Goal: Navigation & Orientation: Find specific page/section

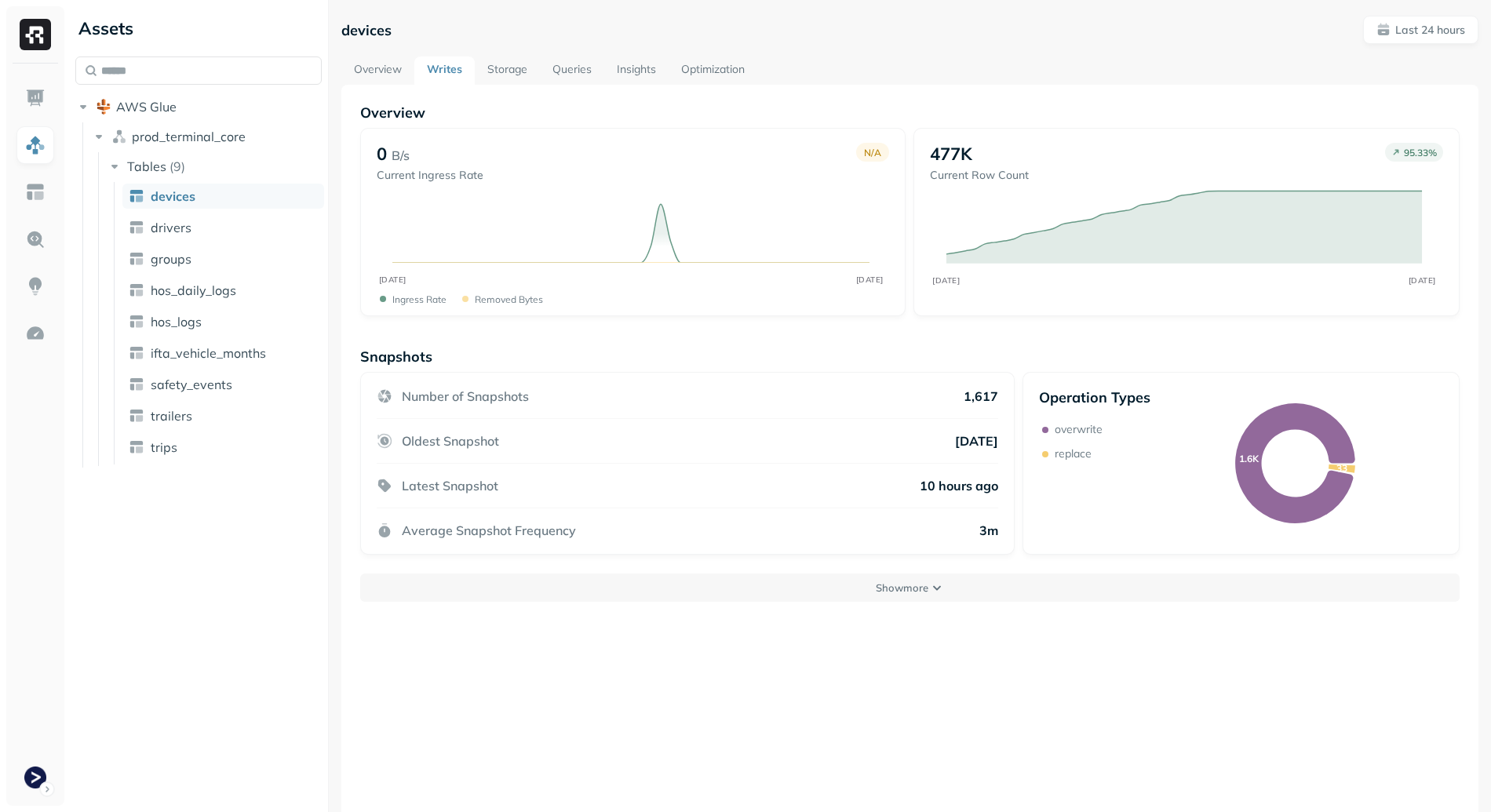
click at [390, 76] on link "Overview" at bounding box center [378, 71] width 73 height 28
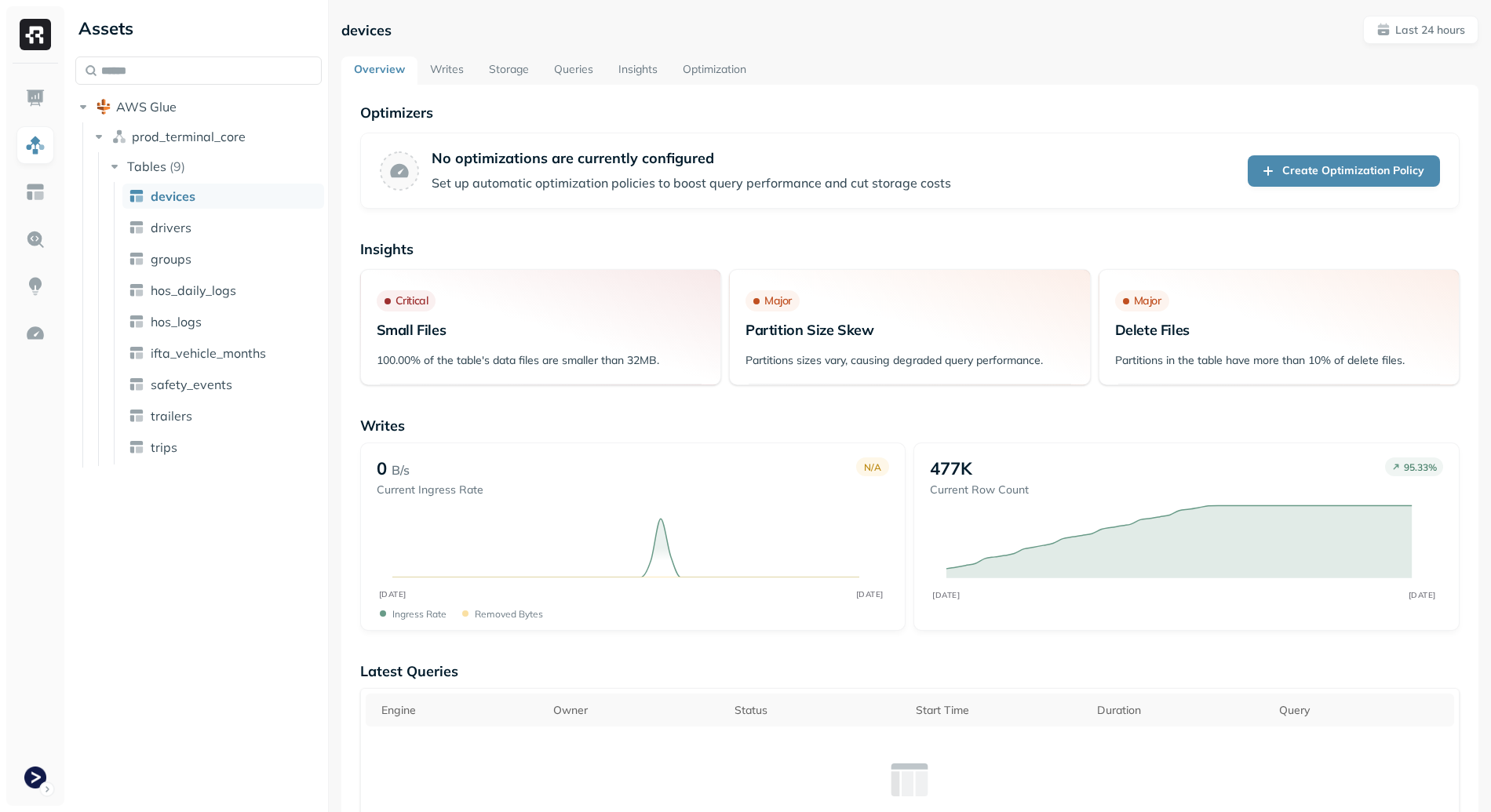
scroll to position [189, 0]
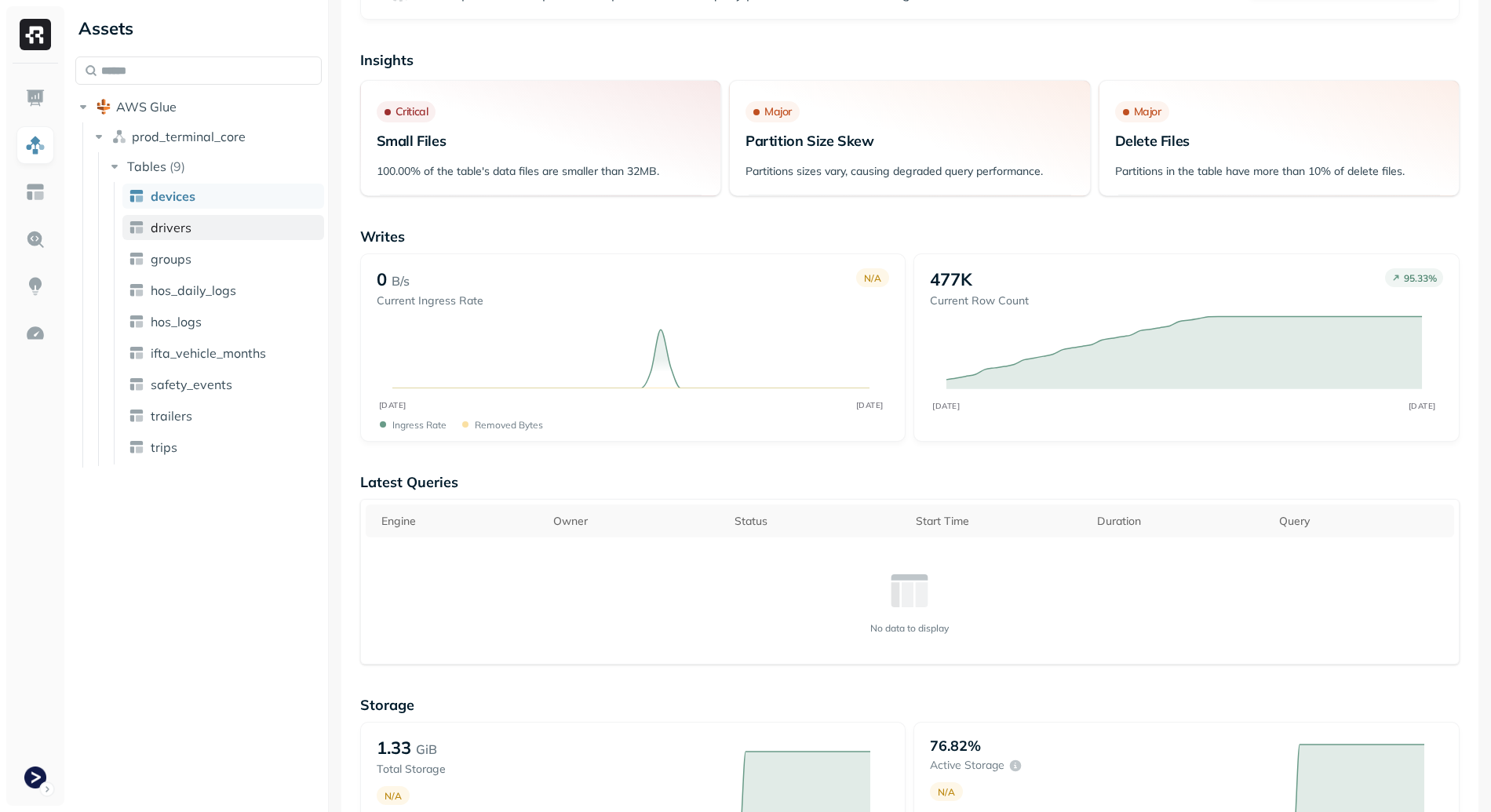
click at [184, 227] on span "drivers" at bounding box center [172, 228] width 41 height 16
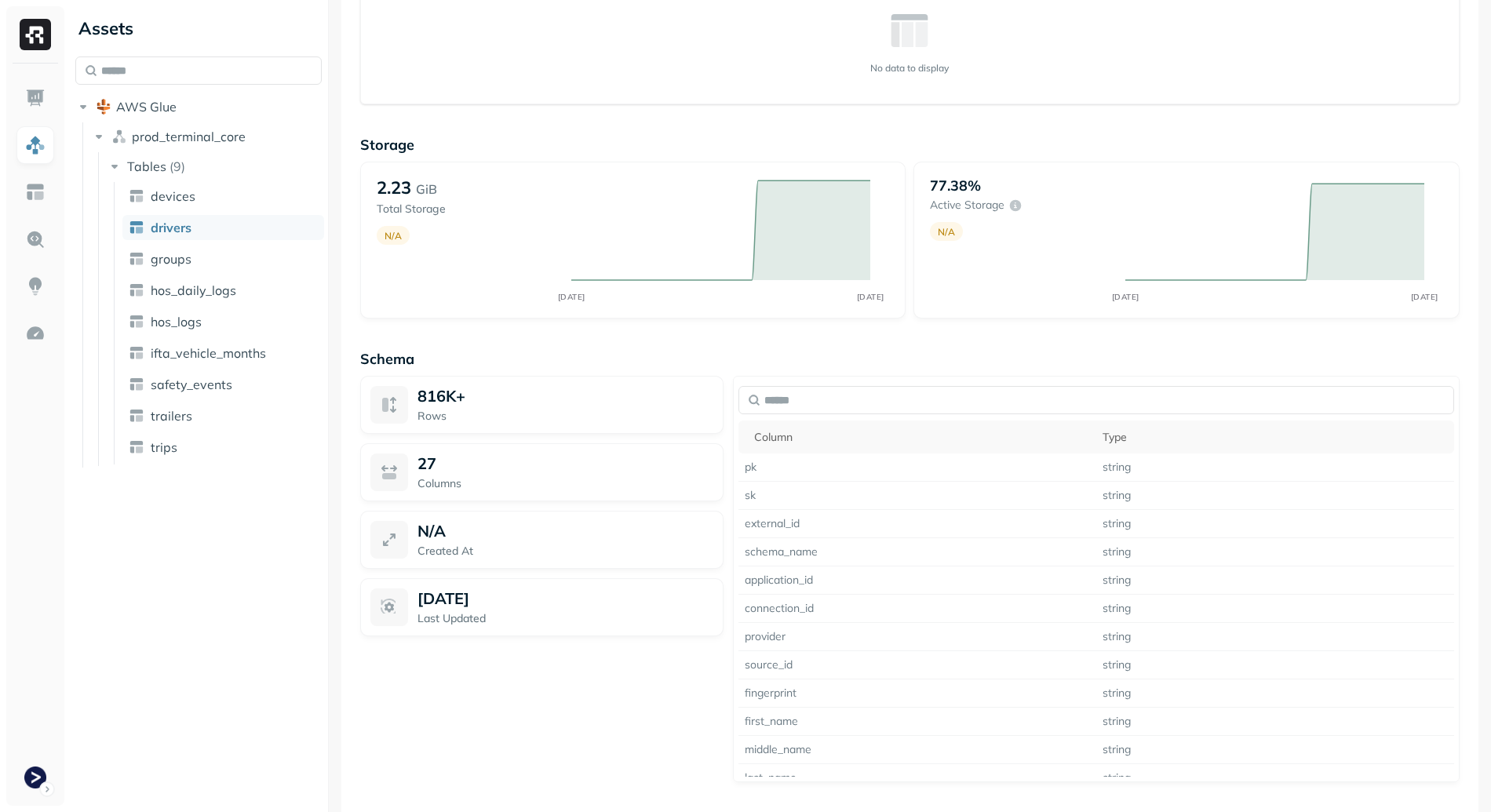
scroll to position [507, 0]
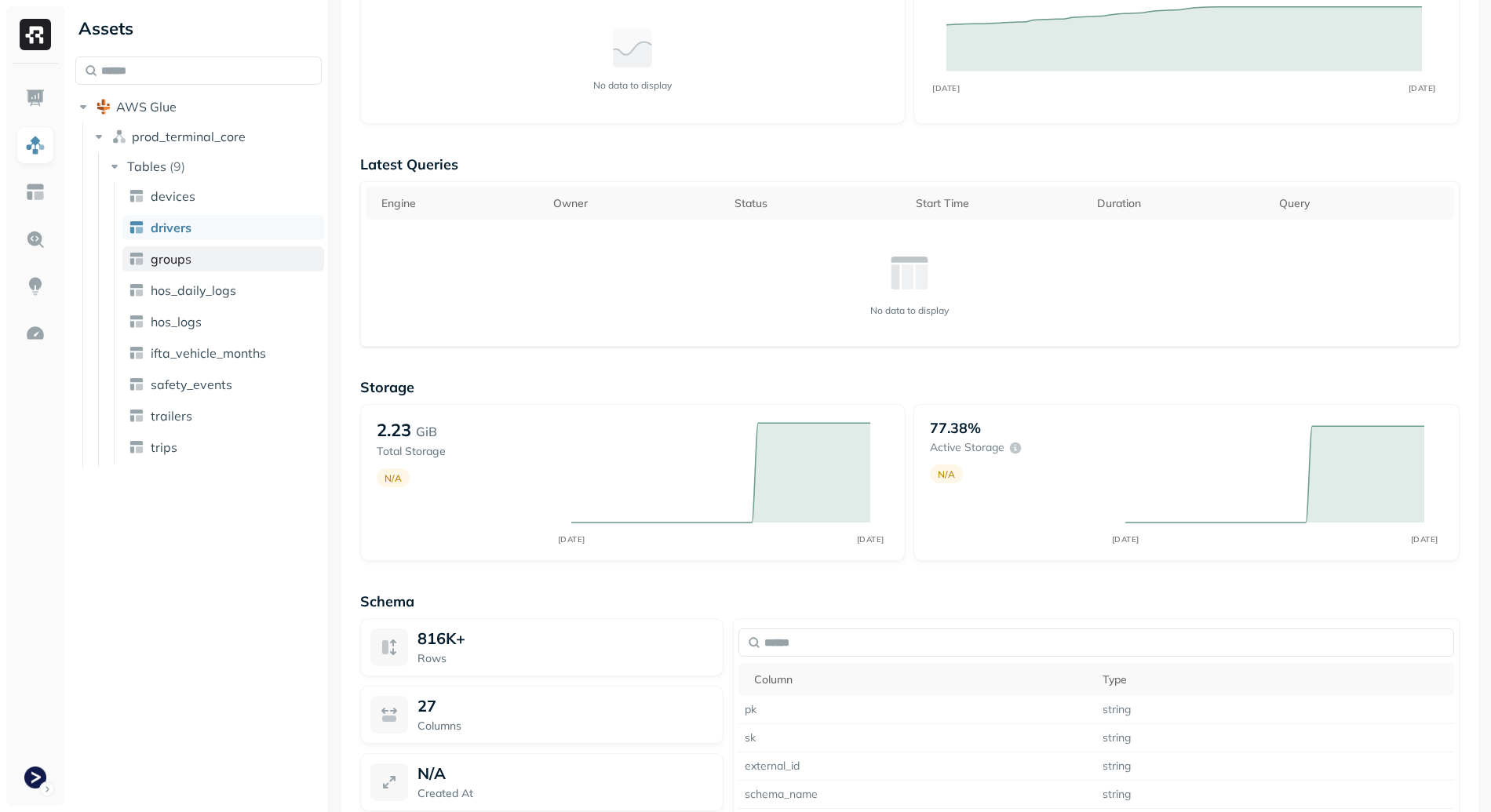
click at [219, 259] on link "groups" at bounding box center [224, 259] width 202 height 25
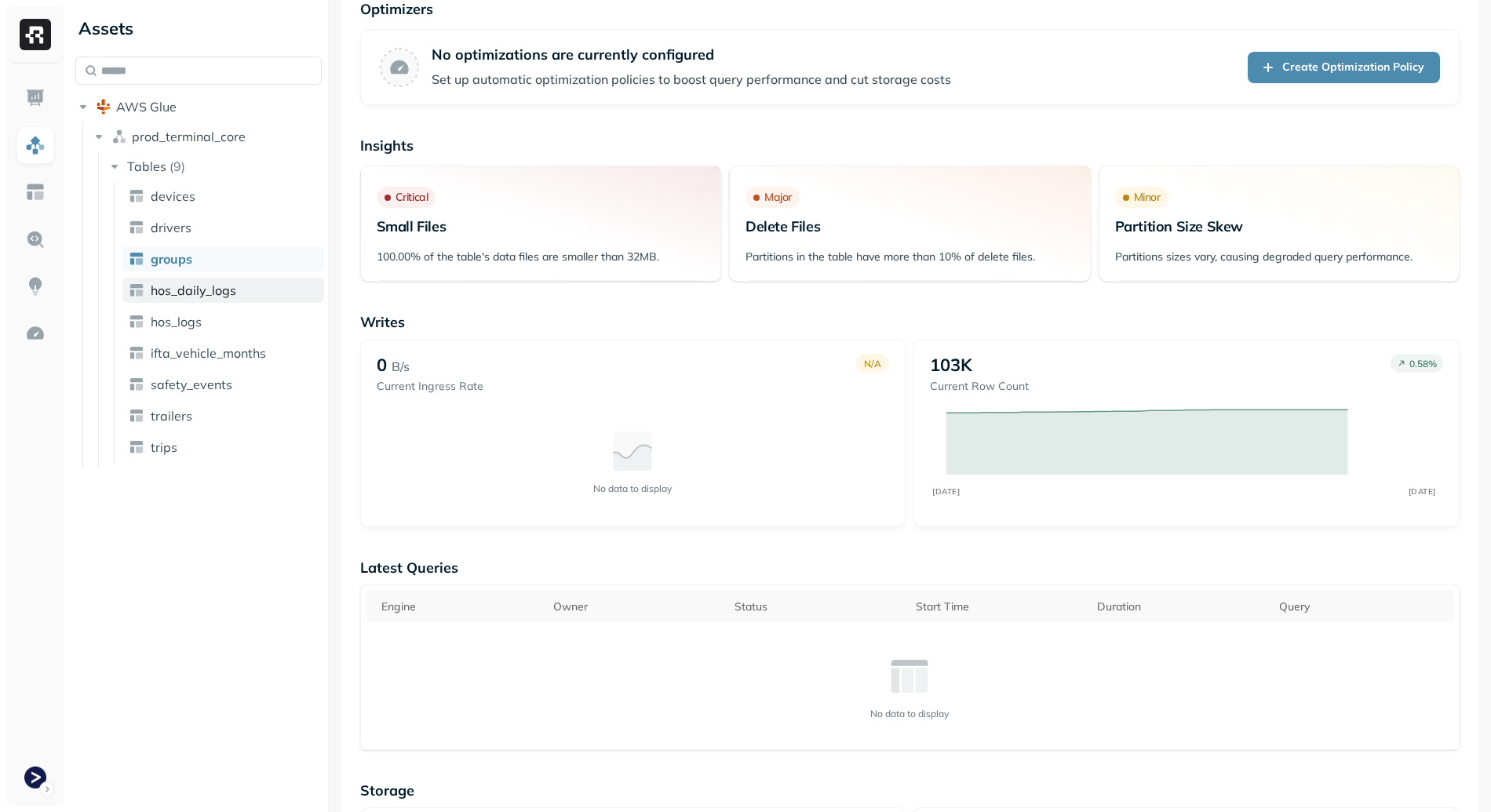
click at [215, 290] on span "hos_daily_logs" at bounding box center [193, 290] width 85 height 16
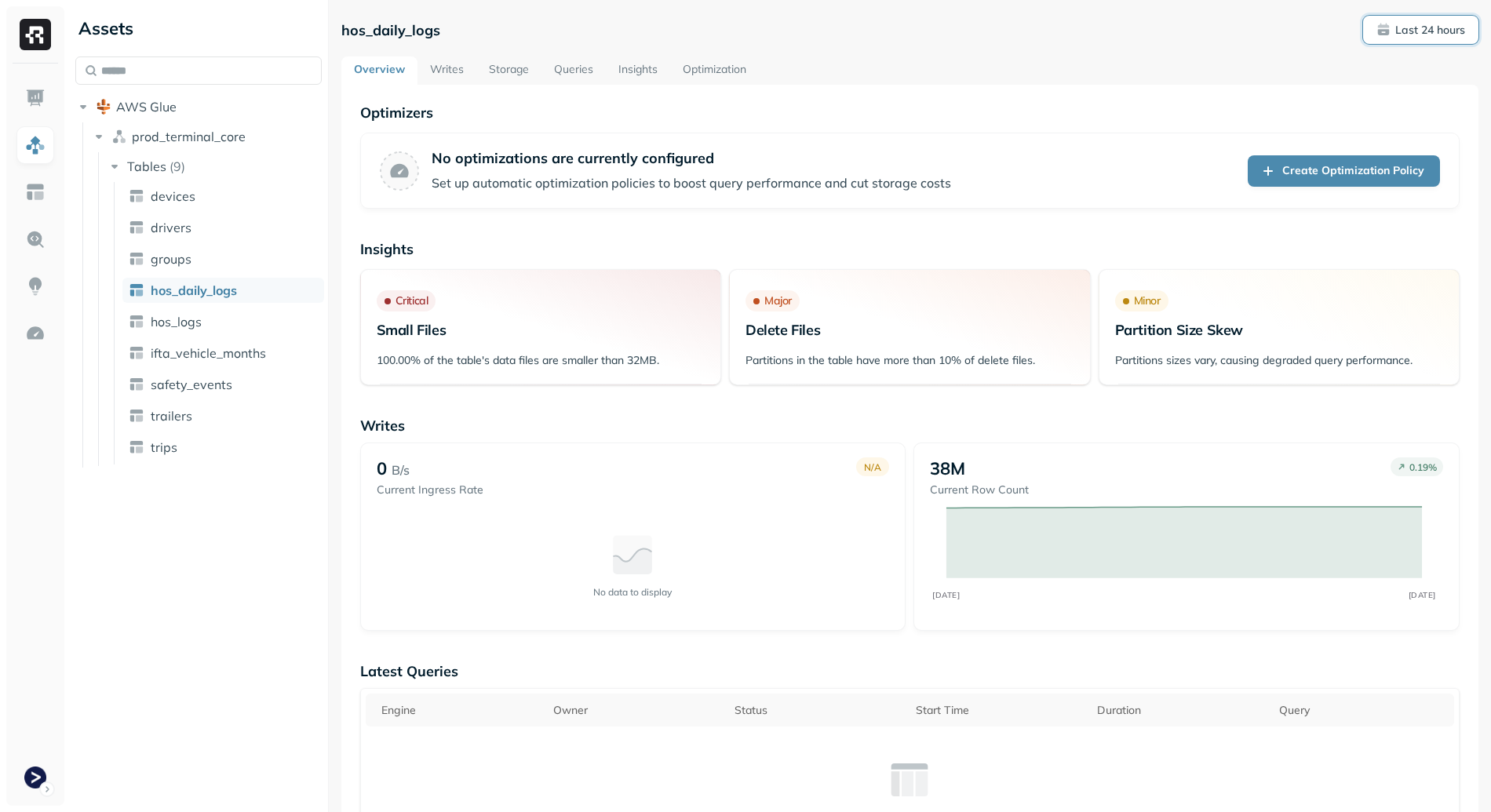
click at [1418, 33] on p "Last 24 hours" at bounding box center [1429, 29] width 70 height 15
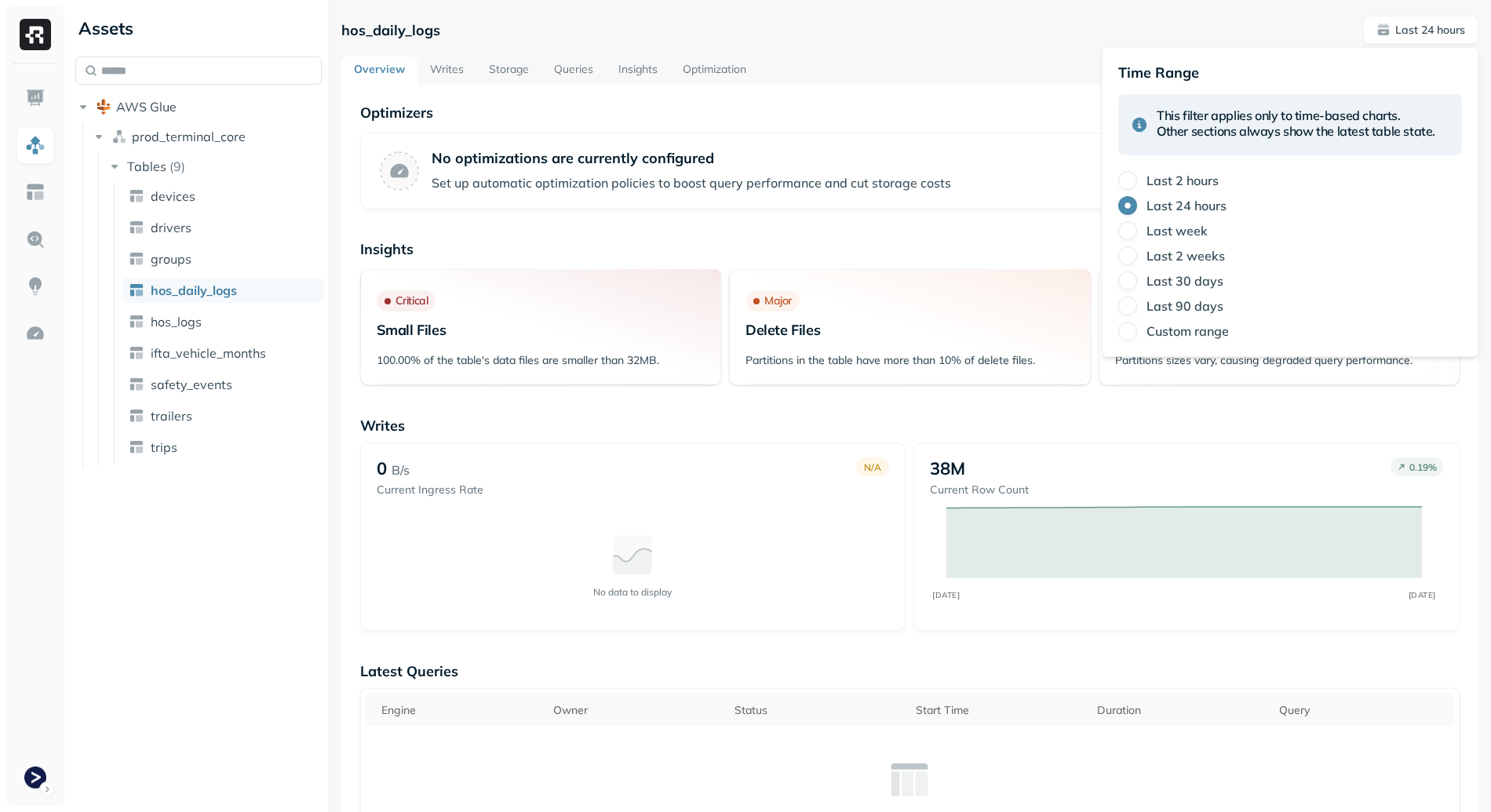
click at [913, 160] on p "No optimizations are currently configured" at bounding box center [691, 158] width 519 height 18
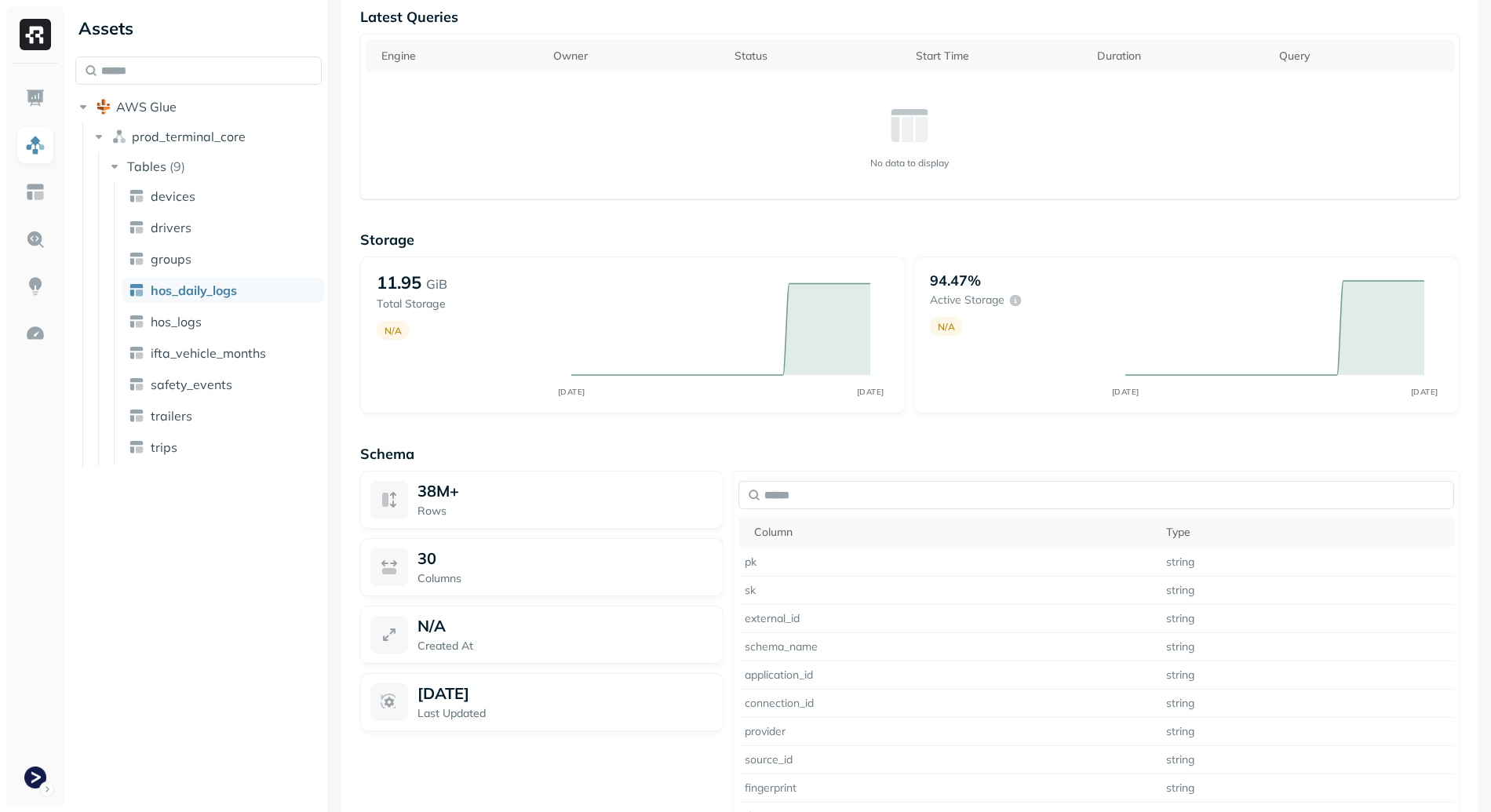
scroll to position [735, 0]
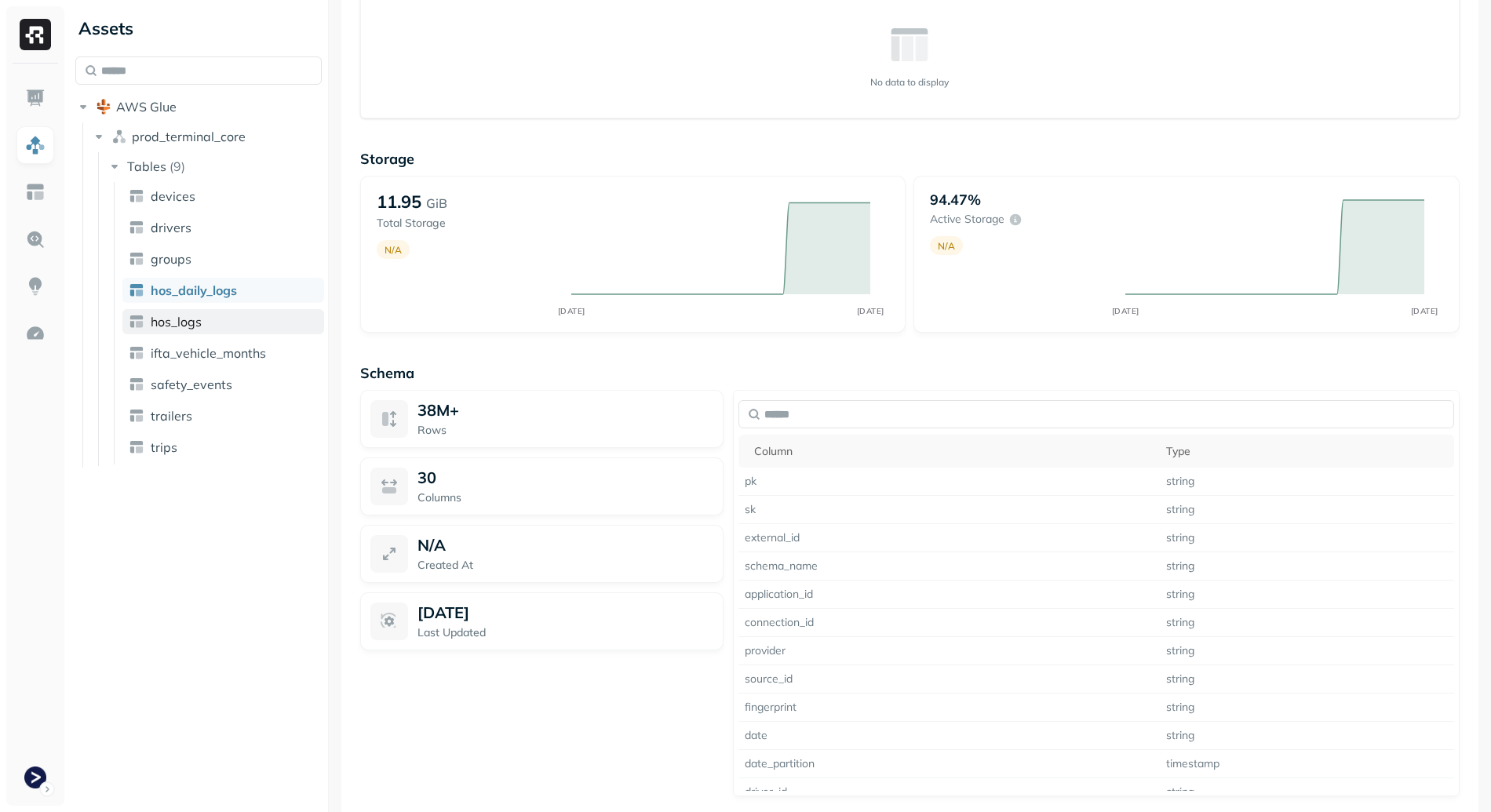
click at [210, 322] on link "hos_logs" at bounding box center [224, 322] width 202 height 25
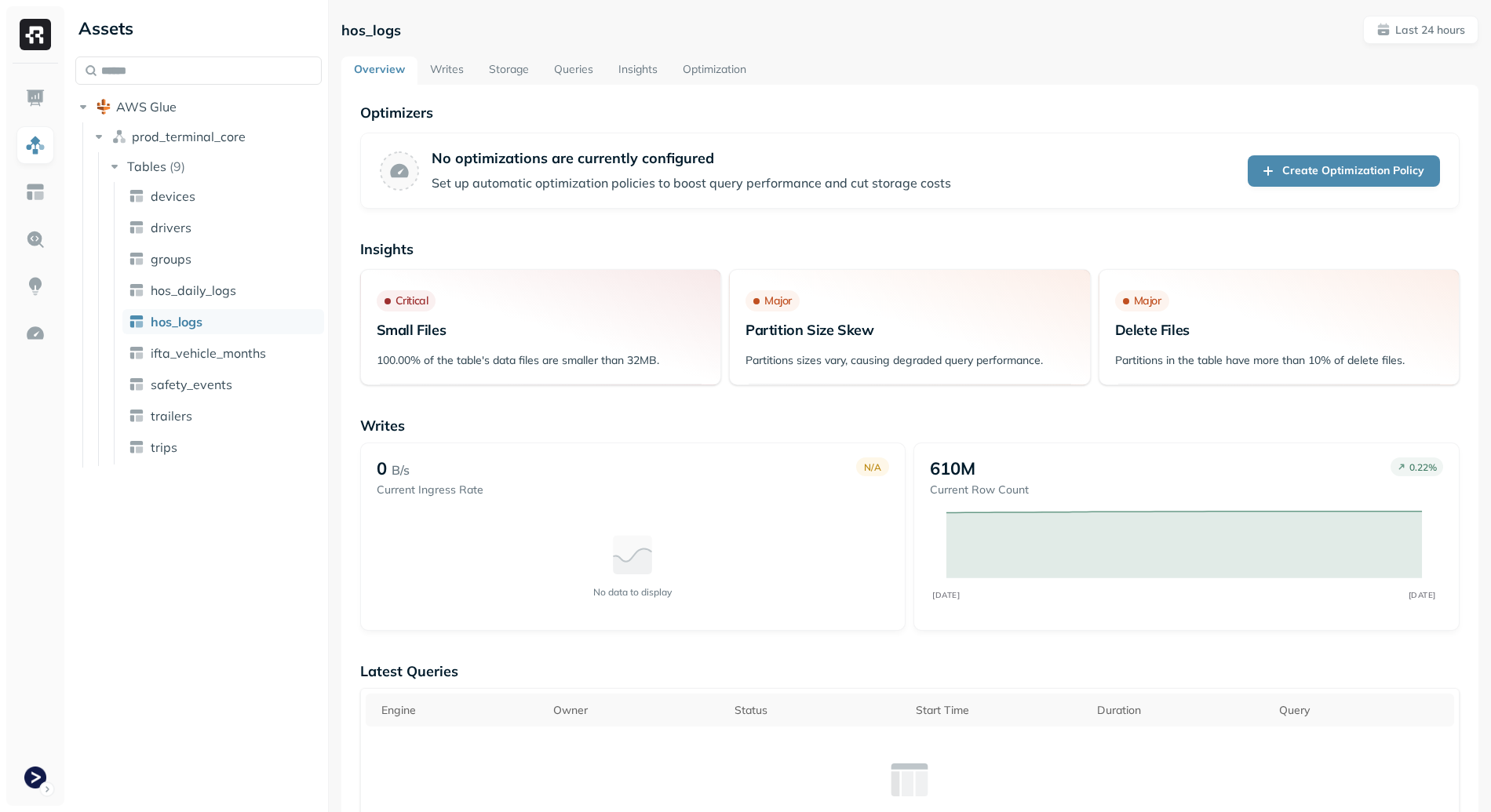
click at [425, 66] on link "Writes" at bounding box center [446, 71] width 59 height 28
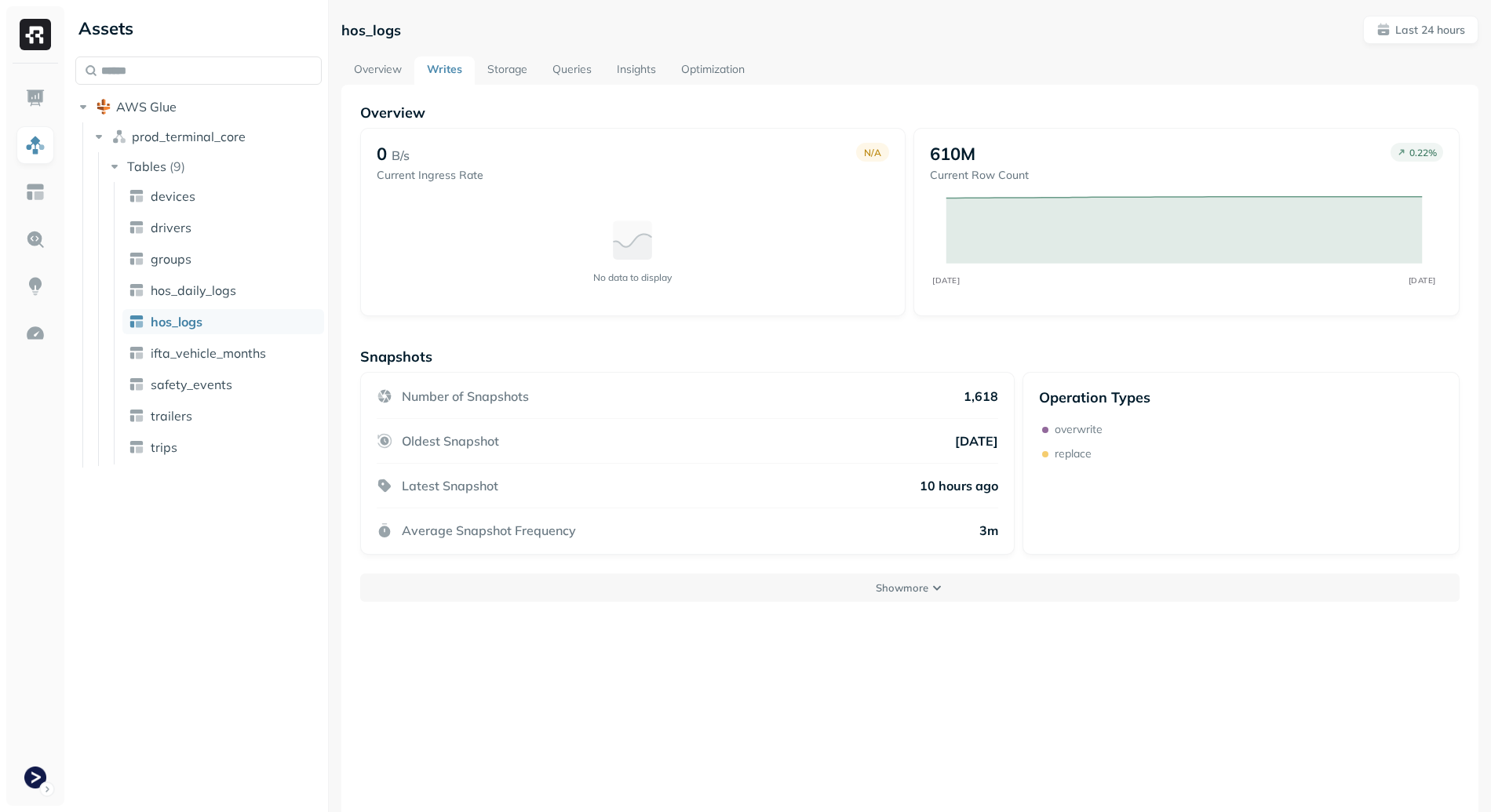
scroll to position [84, 0]
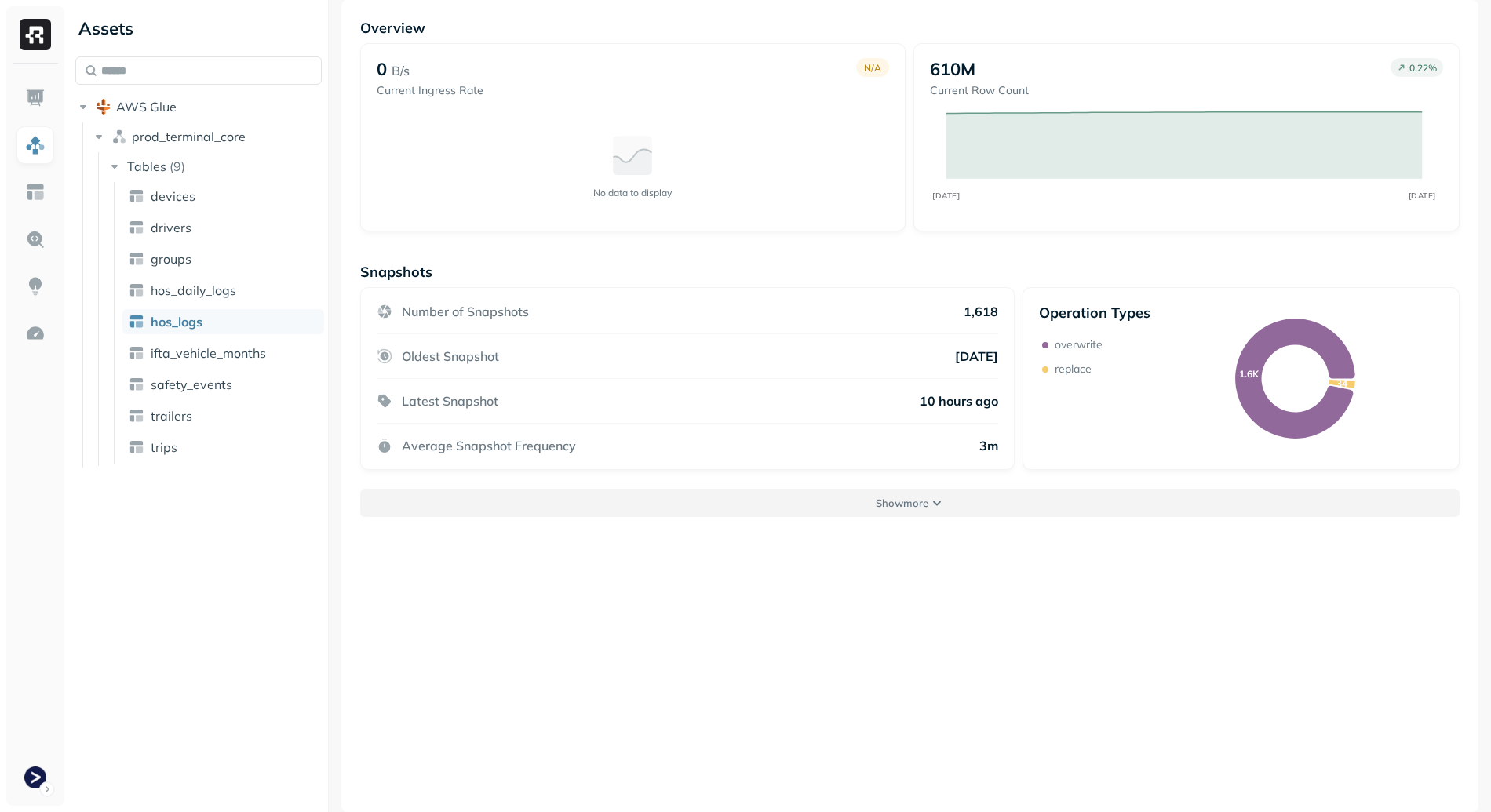
click at [943, 493] on button "Show more" at bounding box center [909, 502] width 1100 height 28
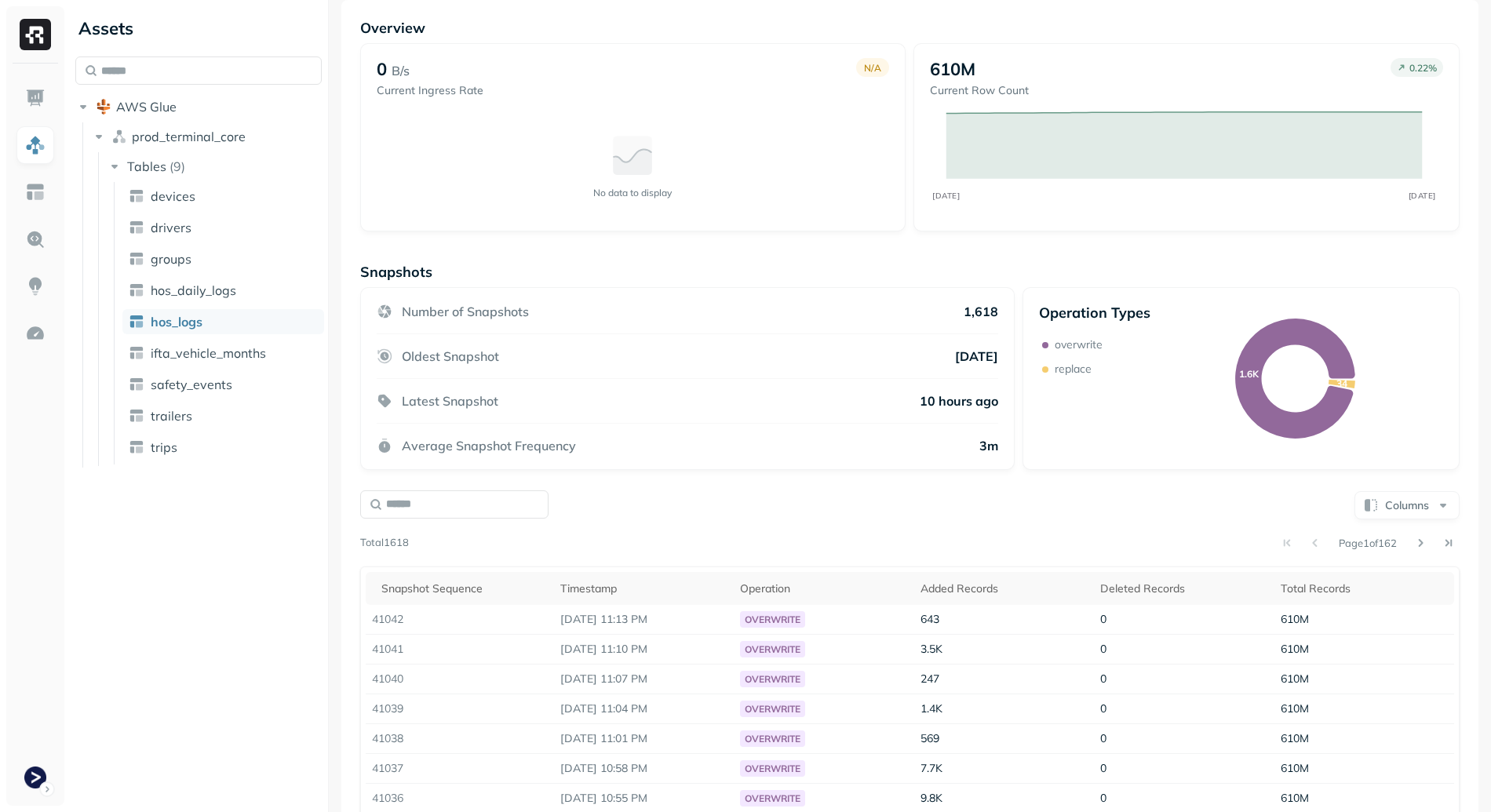
scroll to position [0, 0]
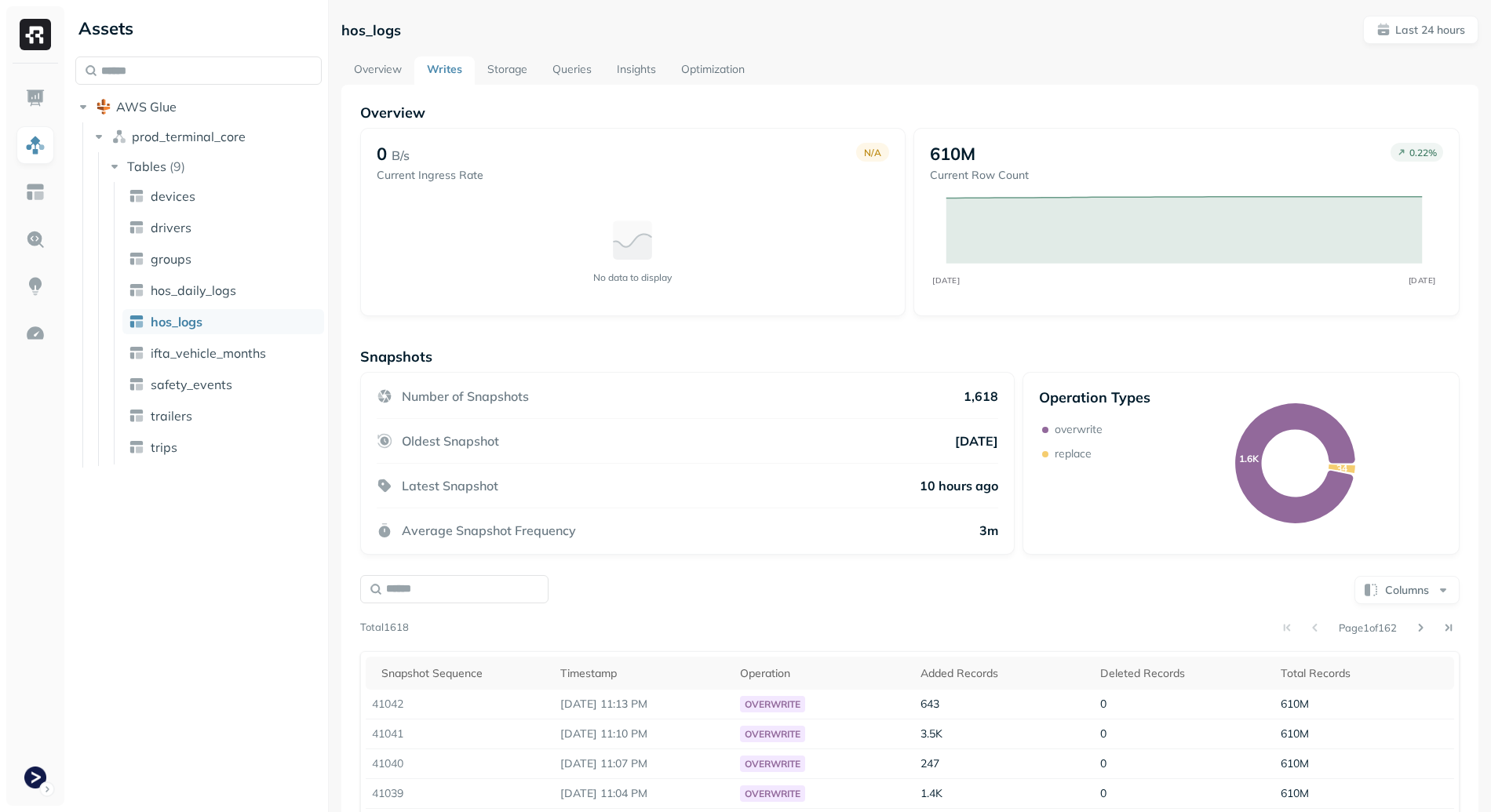
click at [511, 69] on link "Storage" at bounding box center [507, 71] width 65 height 28
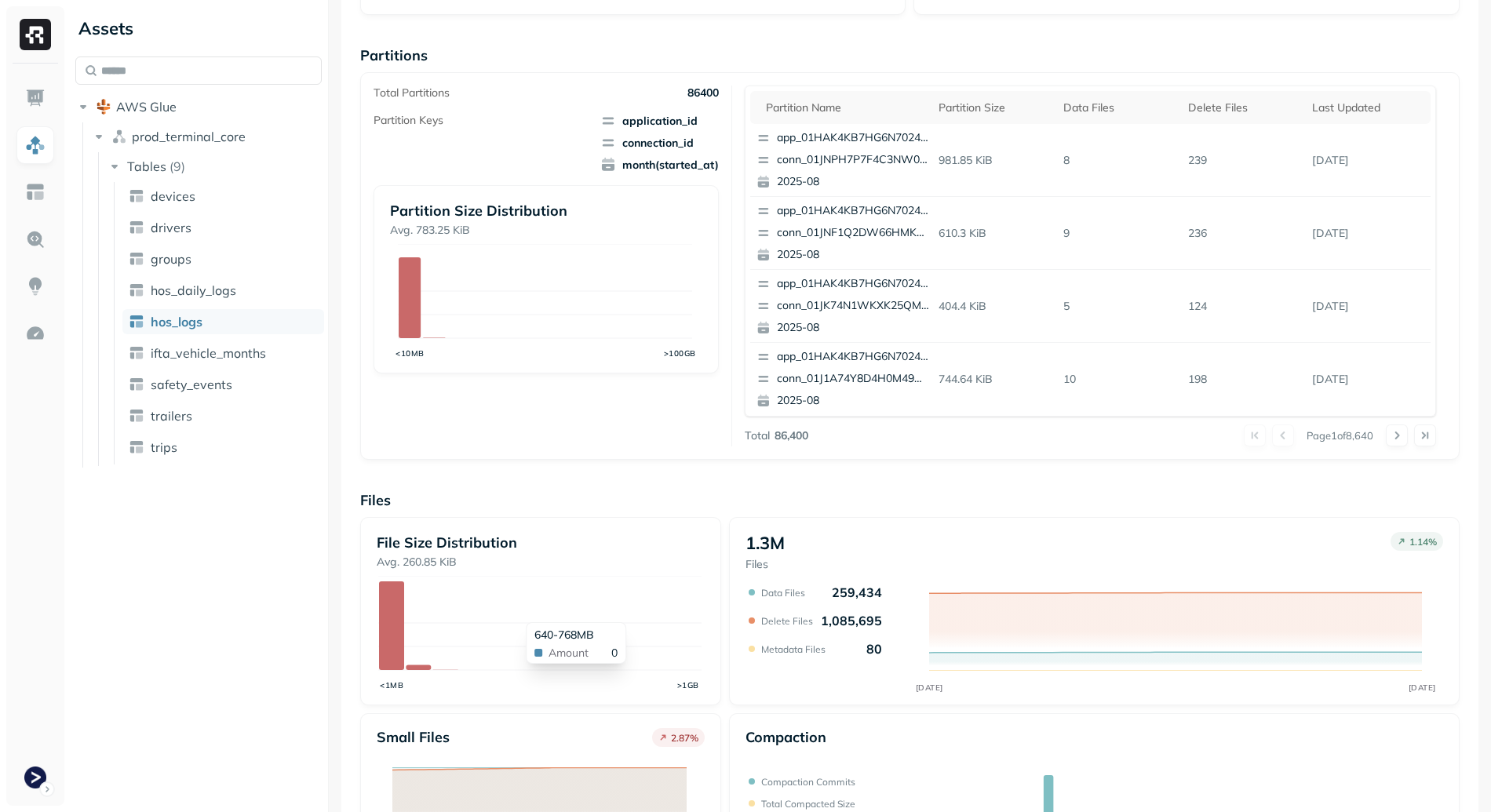
scroll to position [387, 0]
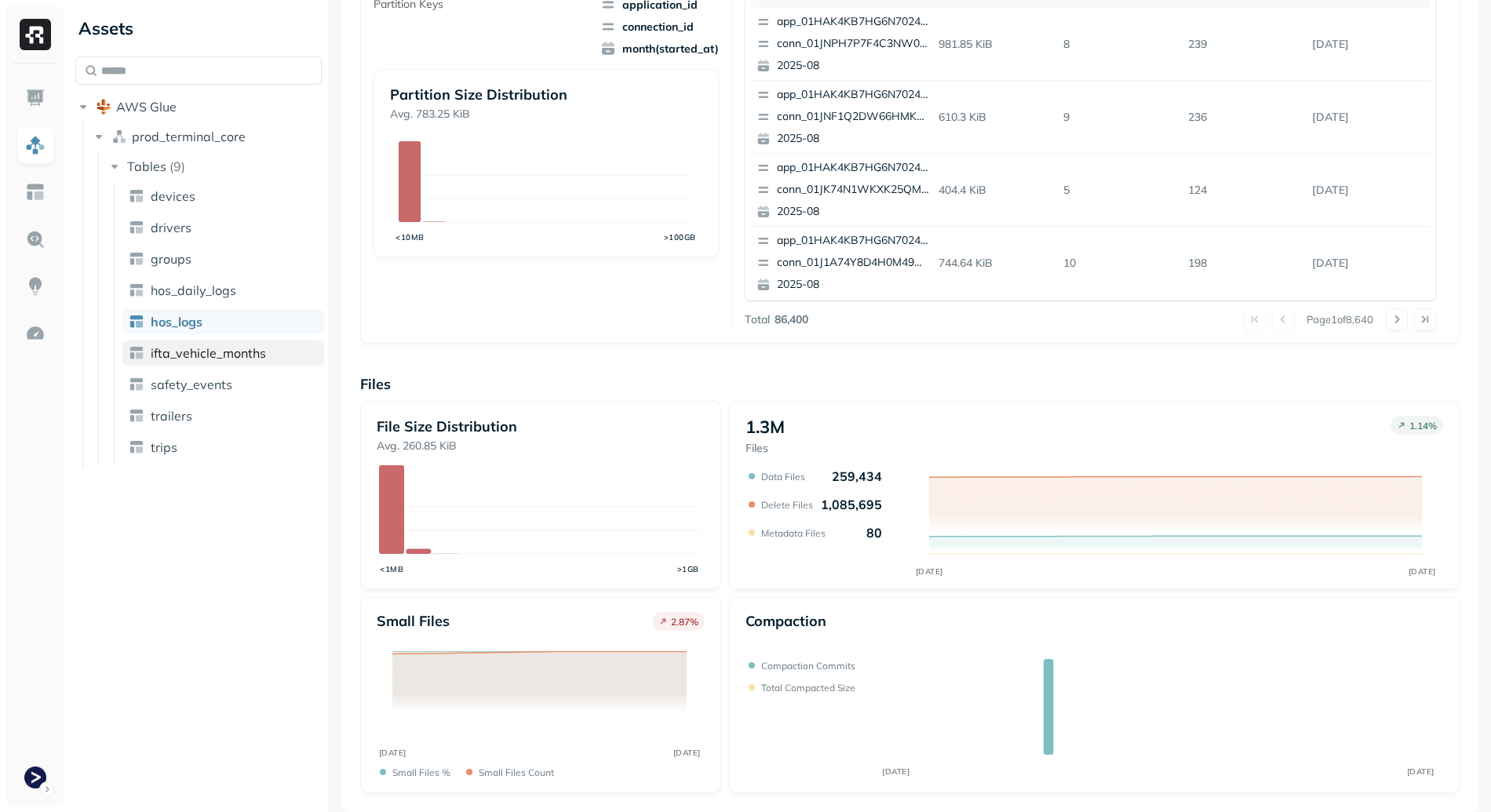
click at [240, 351] on span "ifta_vehicle_months" at bounding box center [209, 353] width 116 height 16
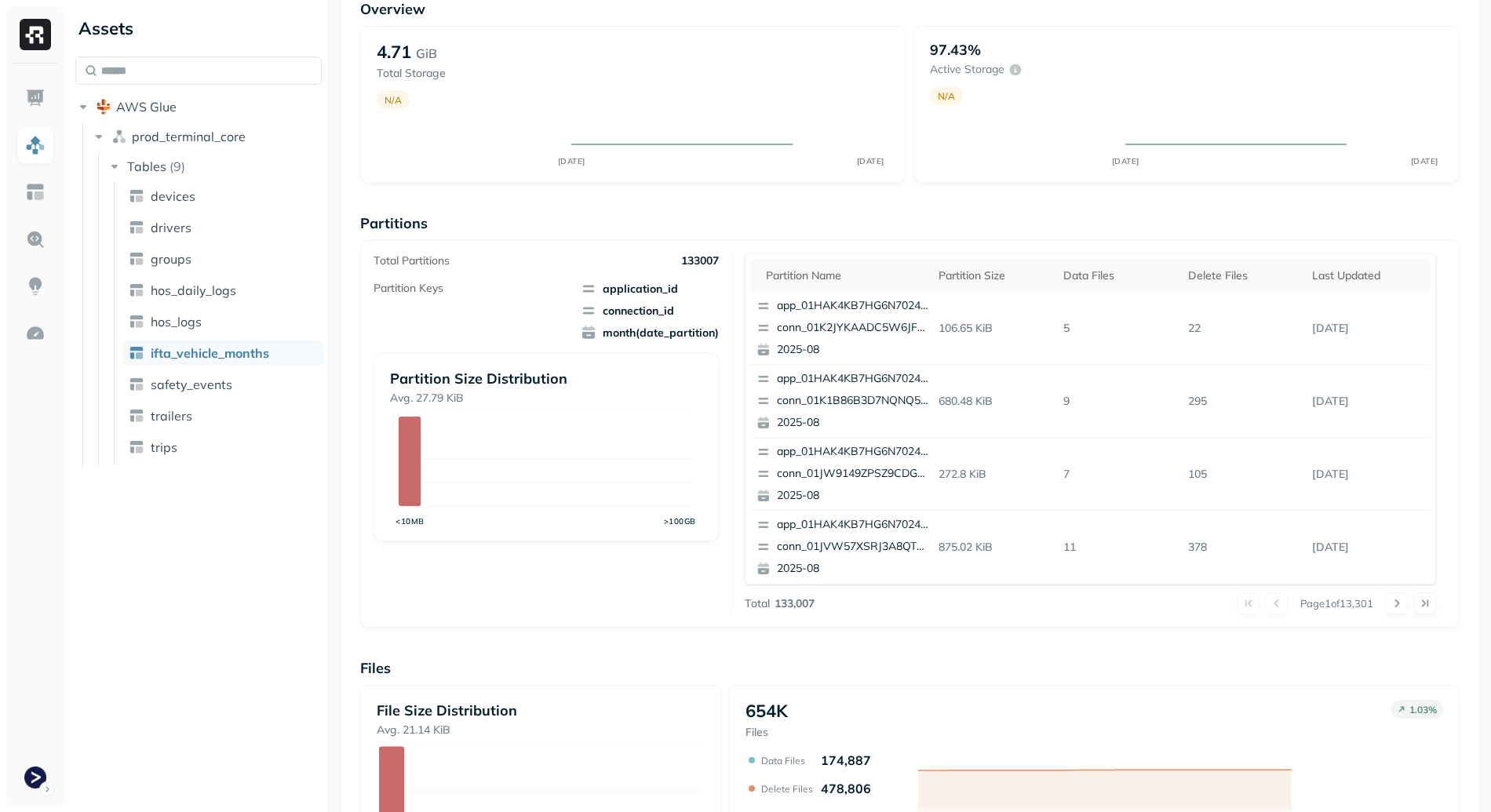
scroll to position [387, 0]
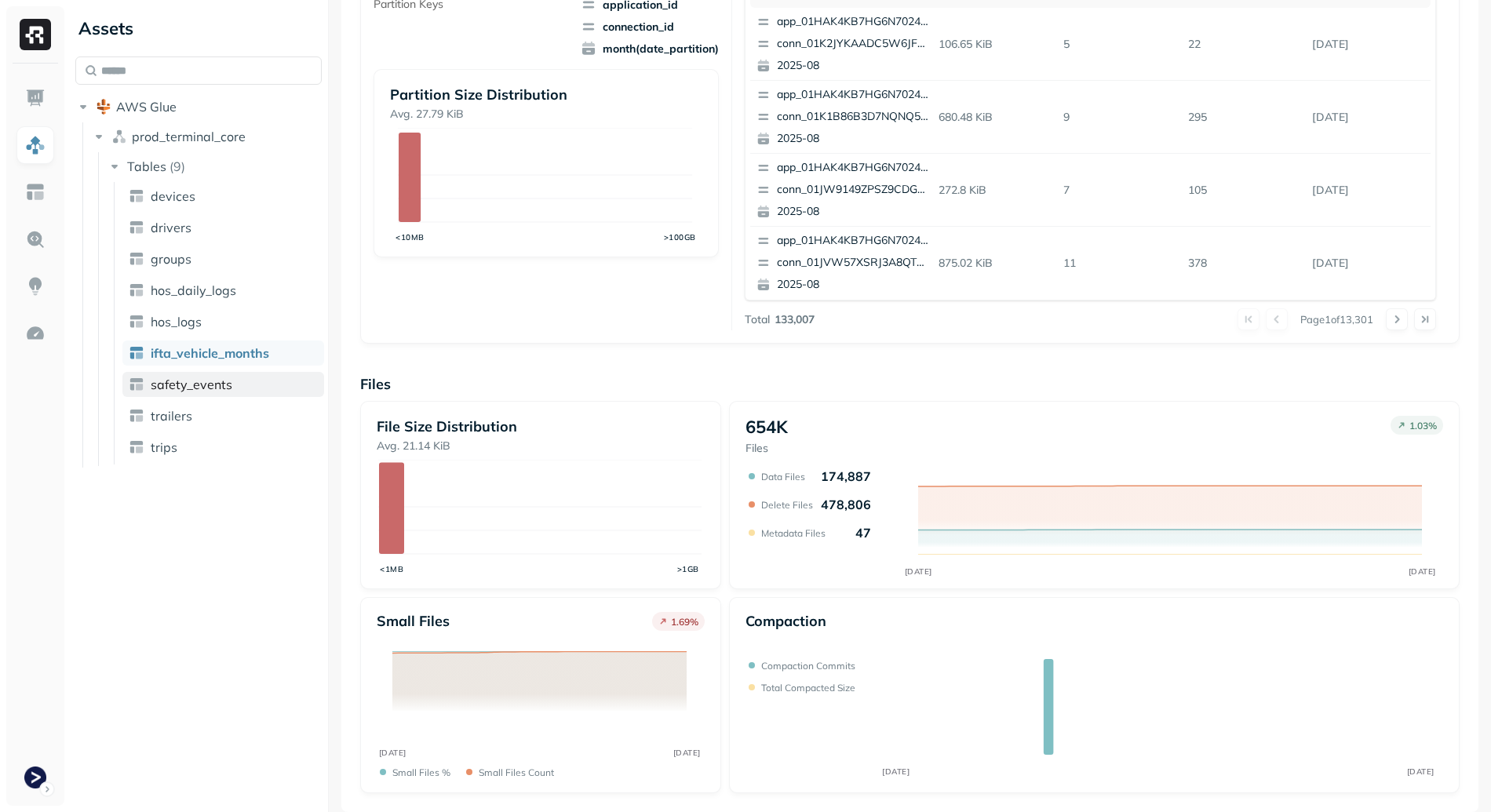
click at [207, 385] on span "safety_events" at bounding box center [191, 384] width 81 height 16
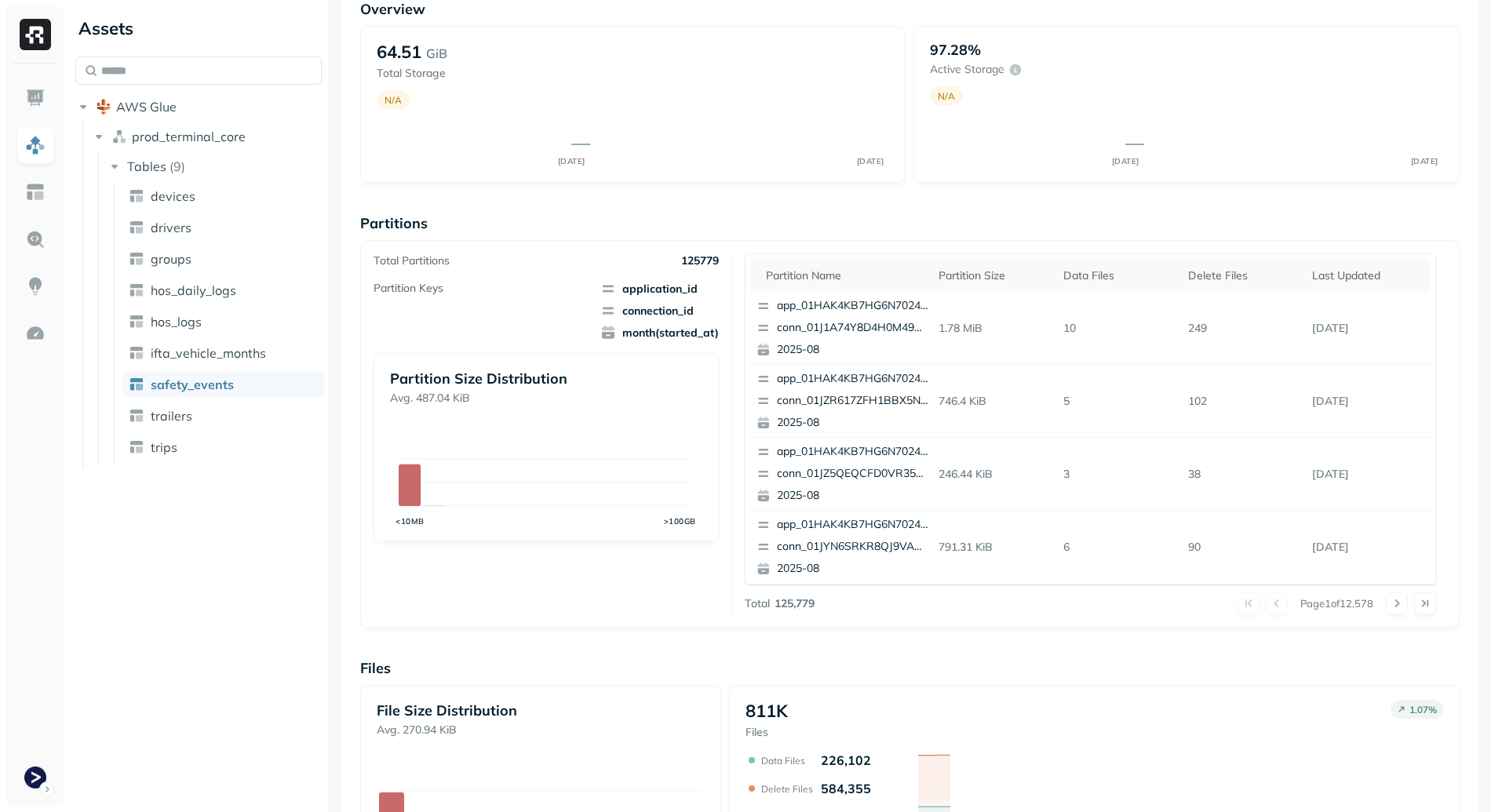
click at [210, 338] on ul "devices drivers groups hos_daily_logs hos_logs ifta_vehicle_months safety_event…" at bounding box center [219, 324] width 210 height 282
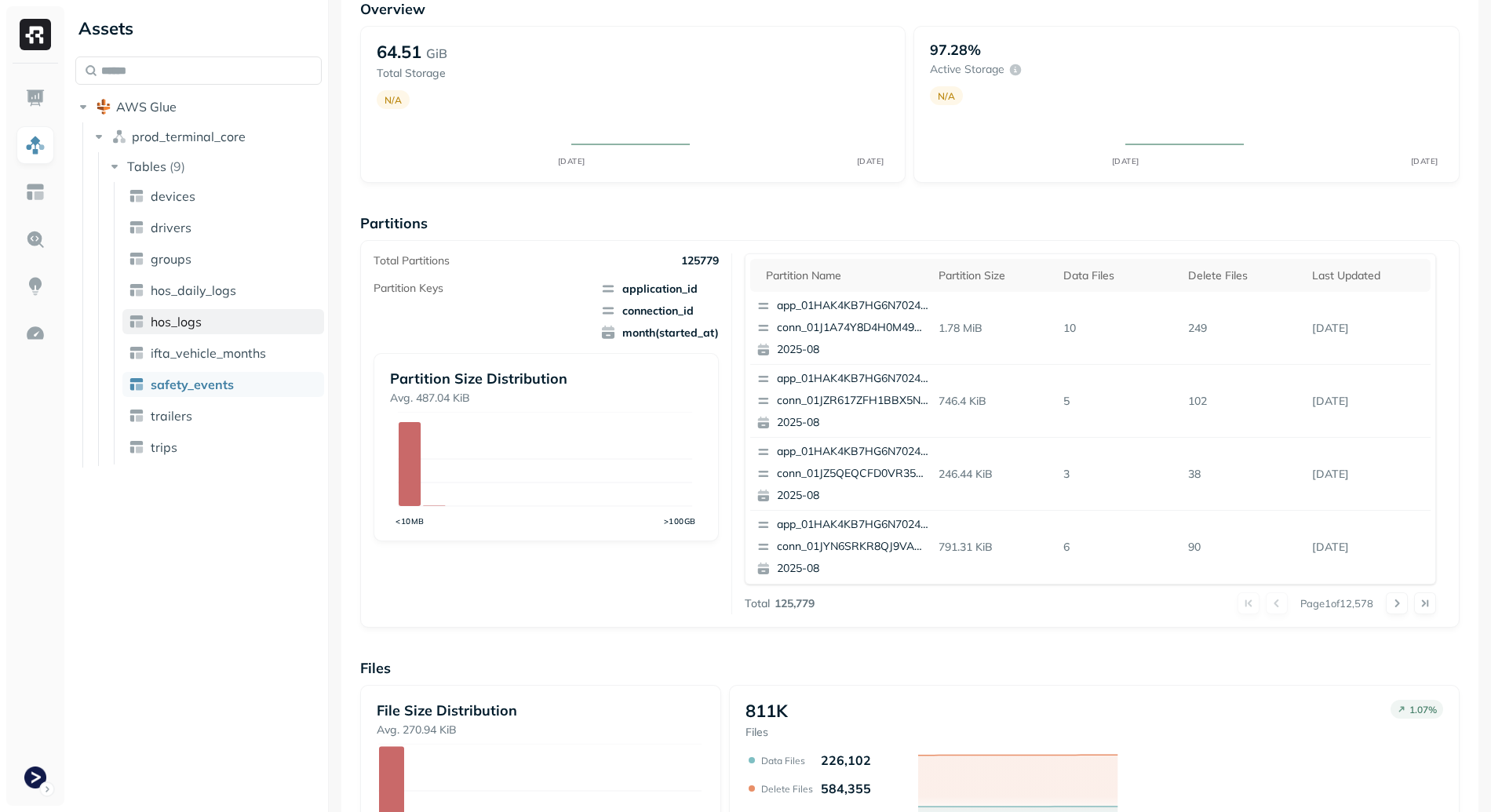
click at [214, 321] on link "hos_logs" at bounding box center [224, 322] width 202 height 25
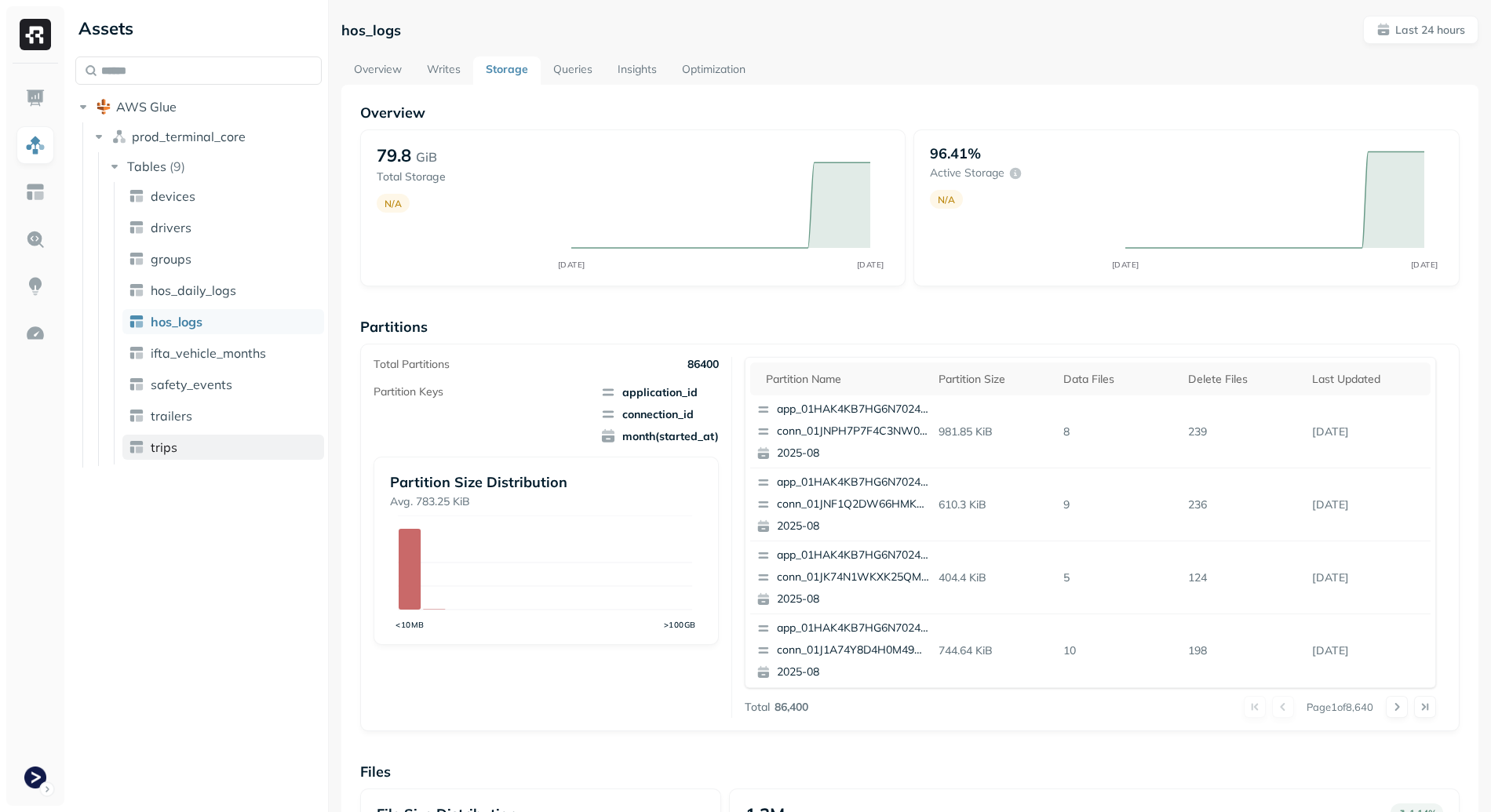
click at [182, 450] on link "trips" at bounding box center [224, 447] width 202 height 25
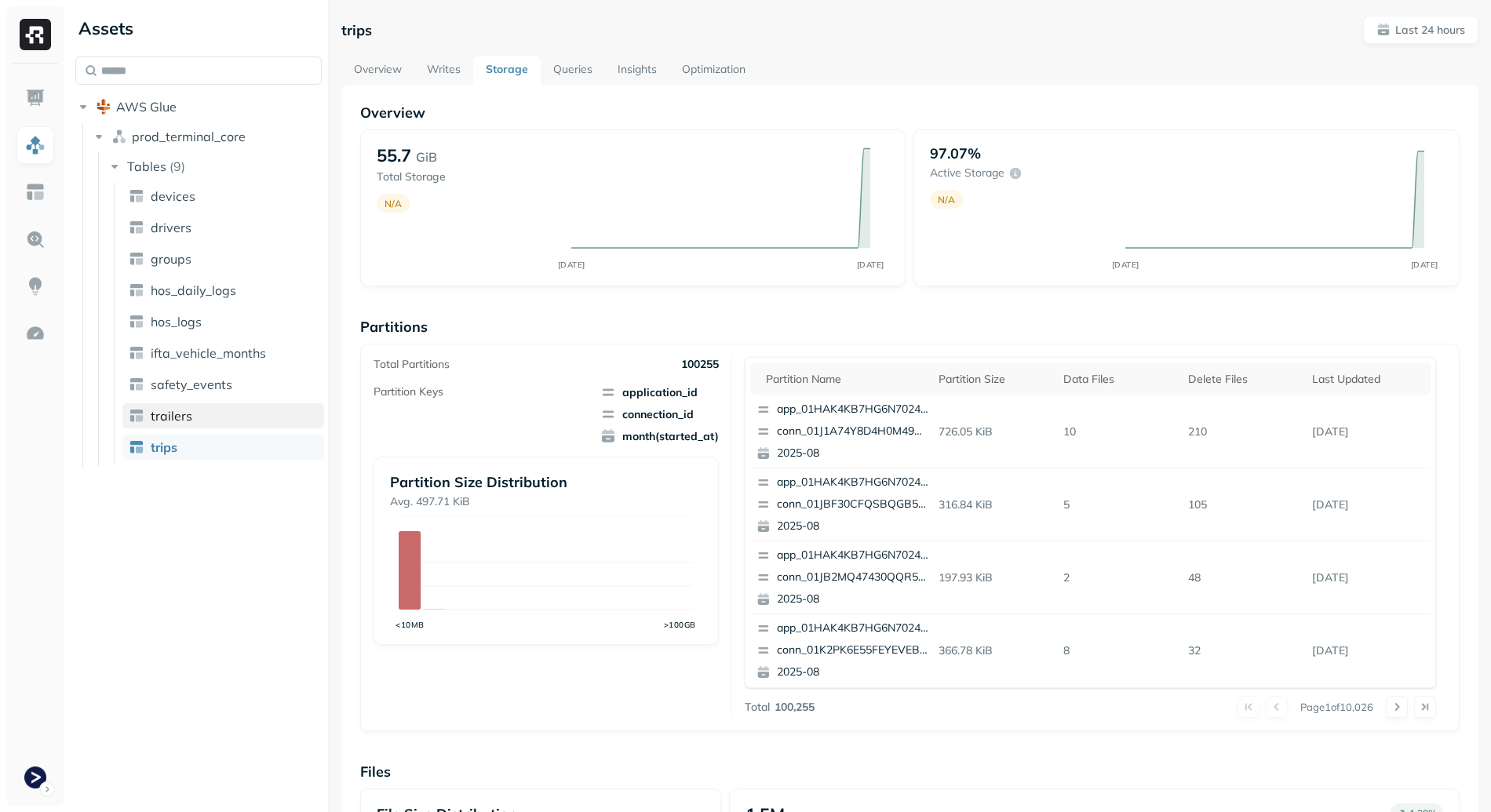
click at [200, 409] on link "trailers" at bounding box center [224, 416] width 202 height 25
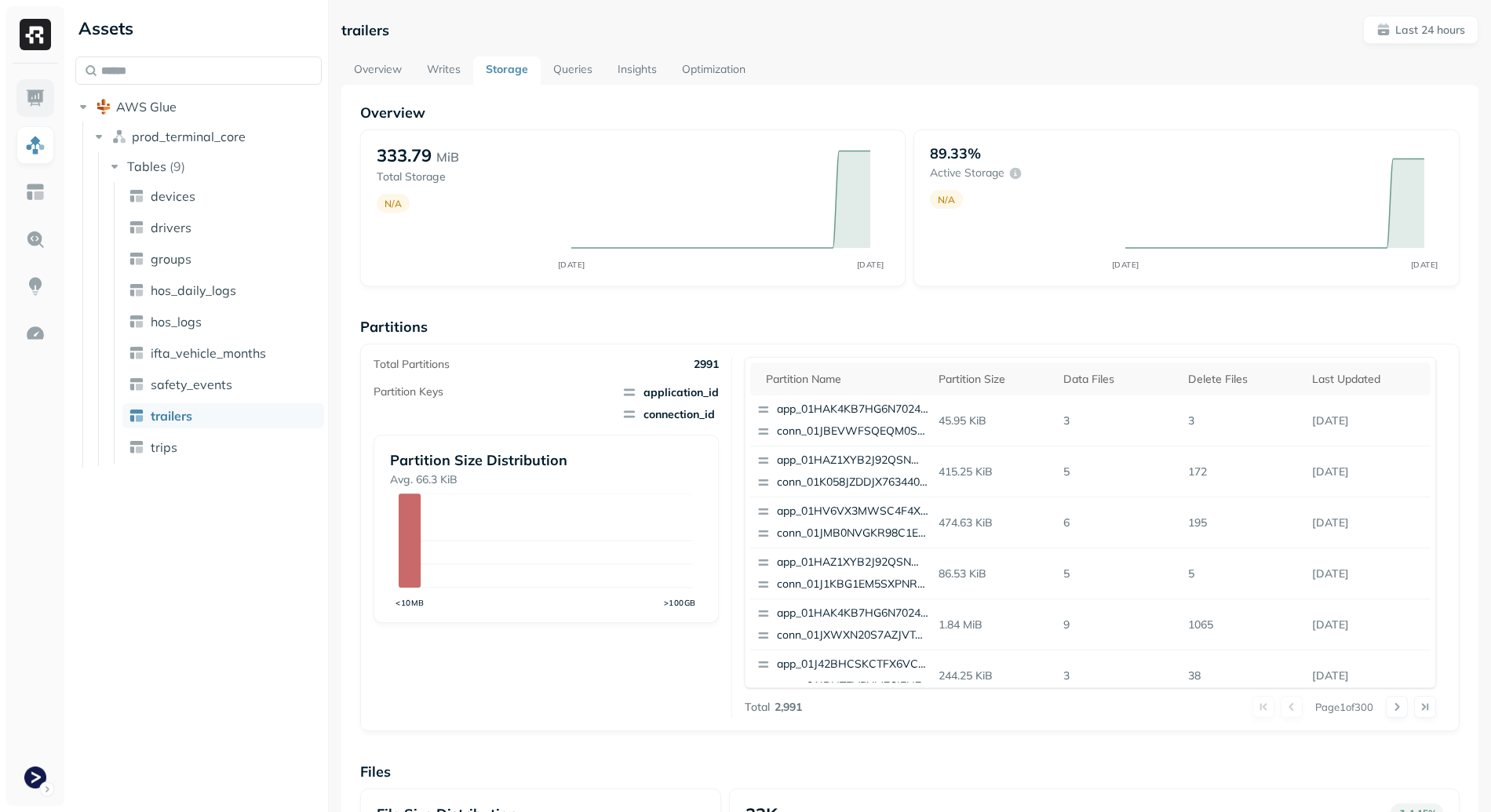
click at [31, 97] on img at bounding box center [35, 98] width 21 height 21
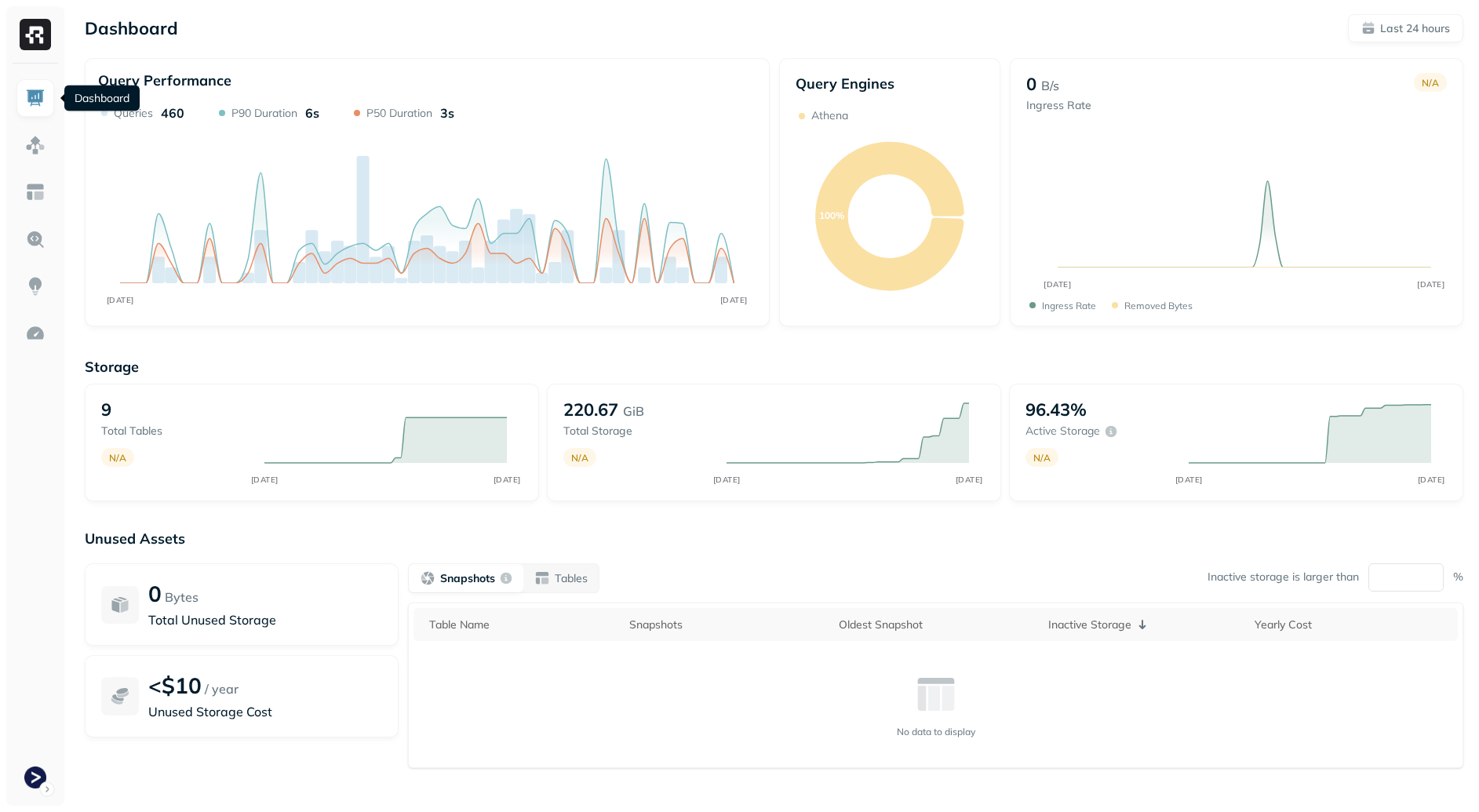
click at [723, 350] on div "Storage 9 Total tables N/A AUG 20 AUG 21 220.67 GiB Total storage N/A AUG 20 AU…" at bounding box center [773, 600] width 1378 height 517
click at [34, 149] on img at bounding box center [35, 145] width 21 height 21
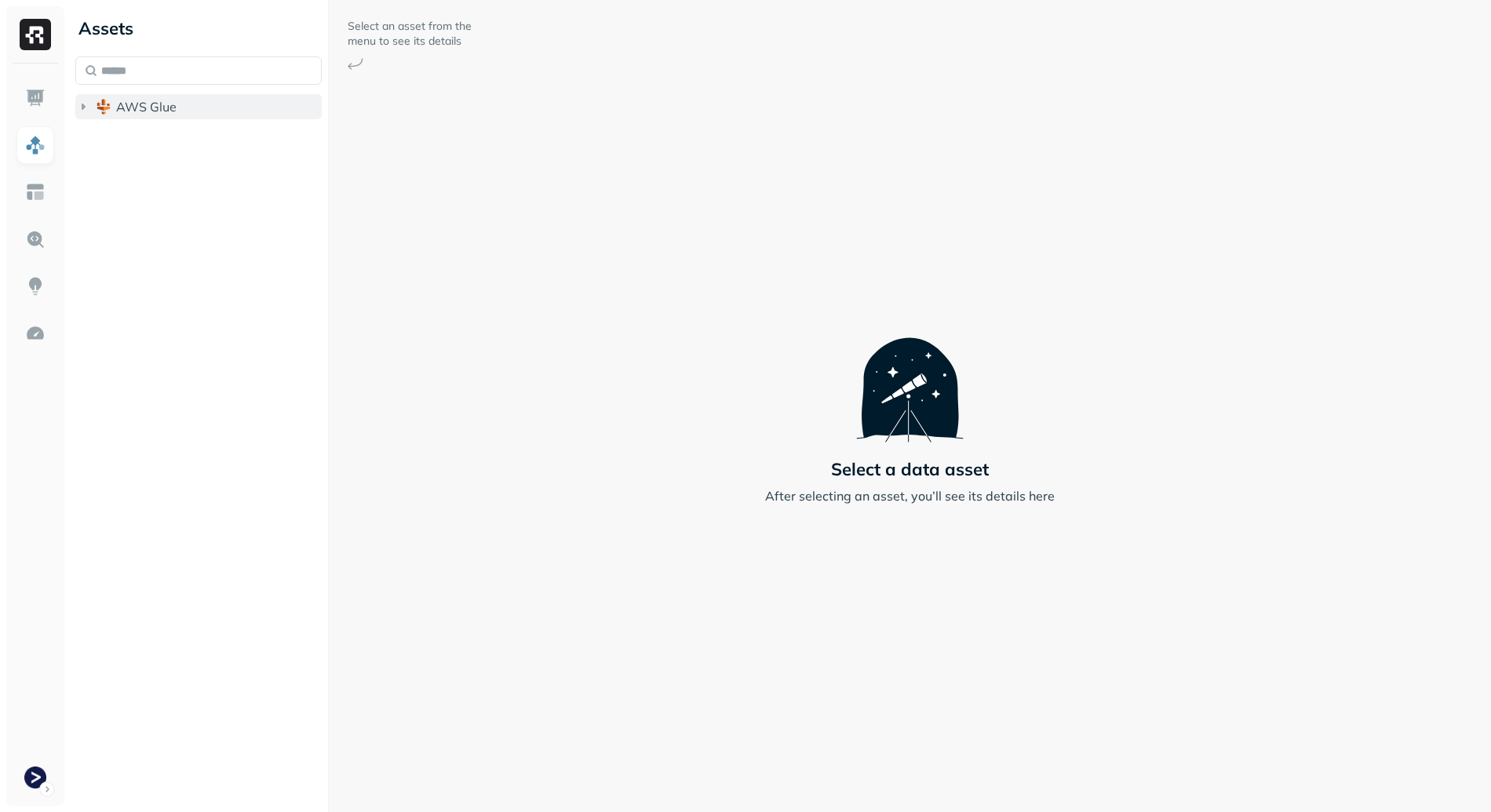
click at [141, 109] on span "AWS Glue" at bounding box center [146, 107] width 61 height 16
click at [218, 147] on button "prod_terminal_core" at bounding box center [207, 136] width 231 height 25
click at [202, 165] on button "Tables ( 9 )" at bounding box center [215, 167] width 217 height 25
